Goal: Task Accomplishment & Management: Manage account settings

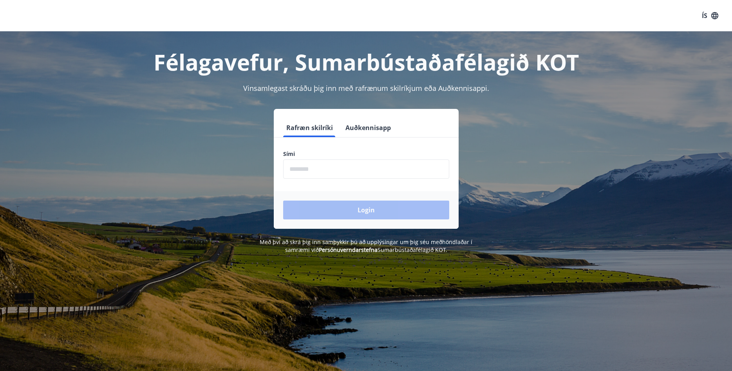
click at [356, 124] on button "Auðkennisapp" at bounding box center [368, 127] width 52 height 19
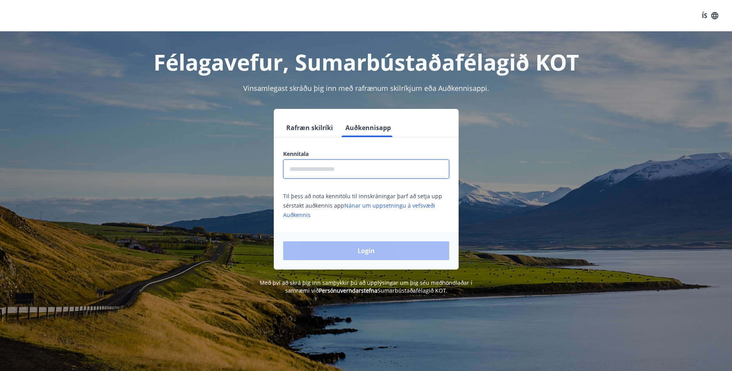
click at [333, 173] on input "text" at bounding box center [366, 168] width 166 height 19
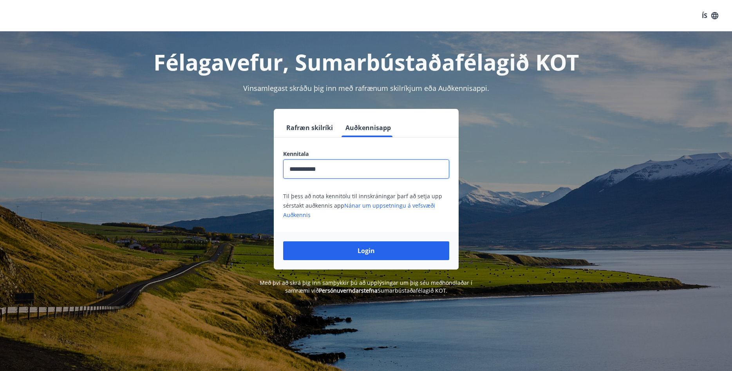
type input "**********"
click at [283, 241] on button "Login" at bounding box center [366, 250] width 166 height 19
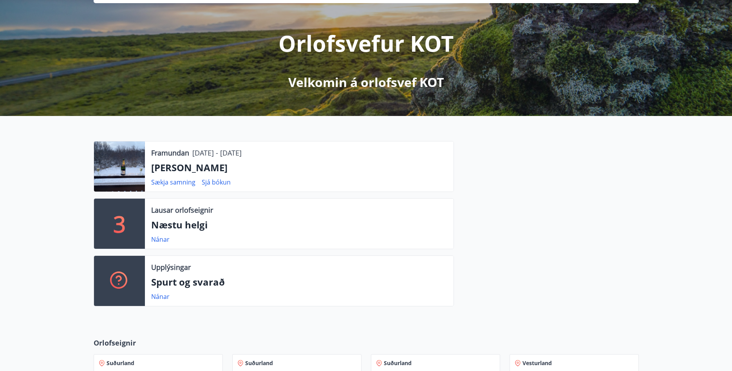
scroll to position [80, 0]
click at [224, 182] on link "Sjá bókun" at bounding box center [216, 181] width 29 height 9
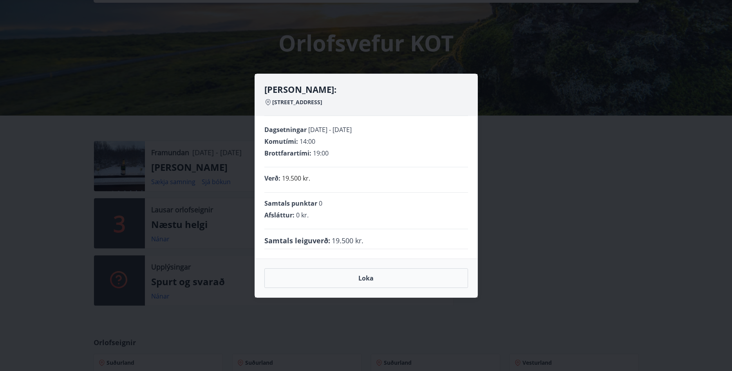
drag, startPoint x: 153, startPoint y: 133, endPoint x: 159, endPoint y: 128, distance: 7.8
click at [154, 132] on div "[PERSON_NAME]: Birkiflöt 5, 320 Reykholti Dagsetningar [DATE] - [DATE] Komutími…" at bounding box center [366, 185] width 732 height 371
